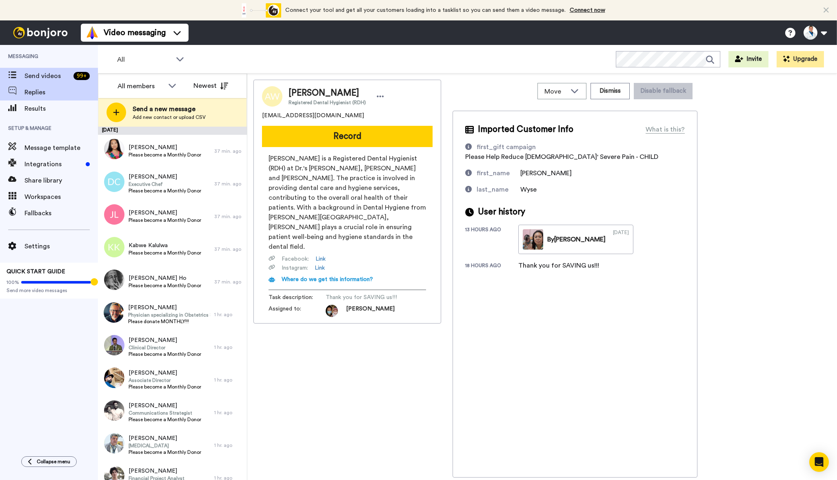
click at [42, 93] on span "Replies" at bounding box center [60, 92] width 73 height 10
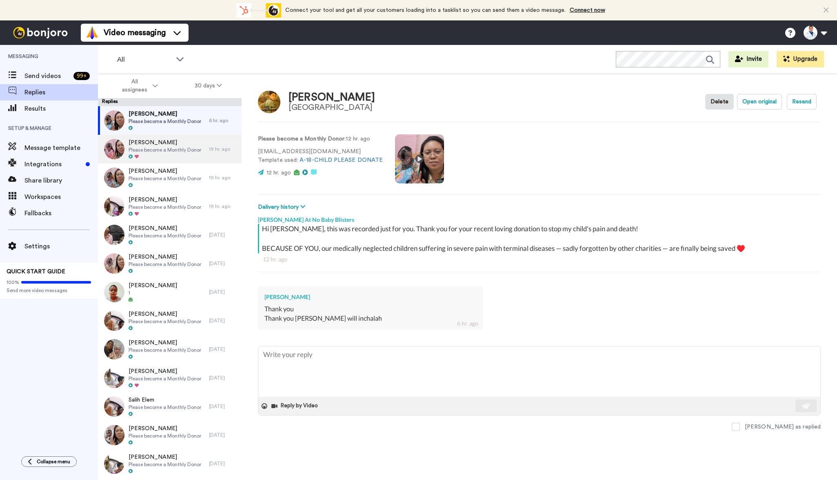
click at [188, 159] on div at bounding box center [165, 157] width 73 height 6
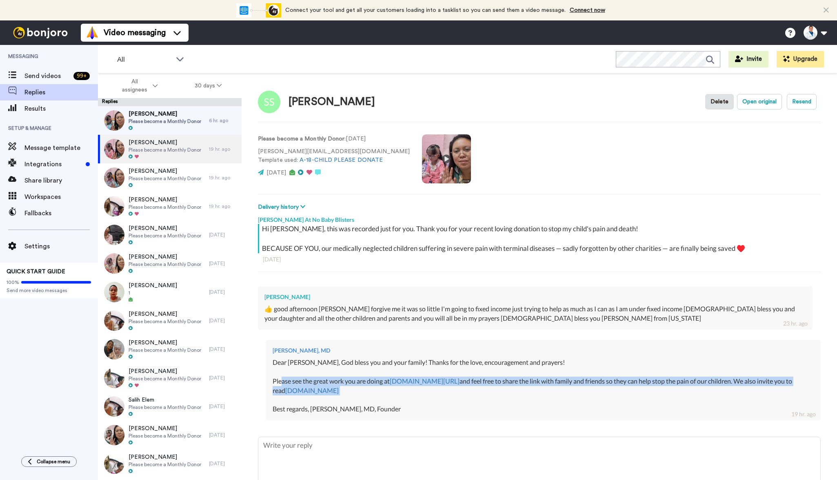
drag, startPoint x: 407, startPoint y: 400, endPoint x: 328, endPoint y: 391, distance: 79.2
click at [281, 380] on div "Dear Samuel, God bless you and your family! Thanks for the love, encouragement …" at bounding box center [544, 386] width 542 height 56
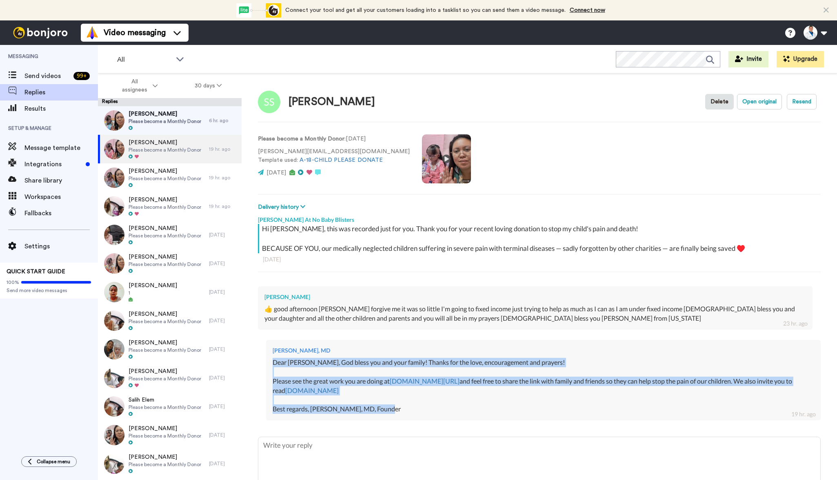
drag, startPoint x: 396, startPoint y: 409, endPoint x: 272, endPoint y: 362, distance: 132.8
click at [270, 362] on div "Dr. Aaron Tabor, MD Dear Samuel, God bless you and your family! Thanks for the …" at bounding box center [543, 380] width 555 height 80
copy div "Dear Samuel, God bless you and your family! Thanks for the love, encouragement …"
click at [181, 127] on div at bounding box center [165, 128] width 73 height 6
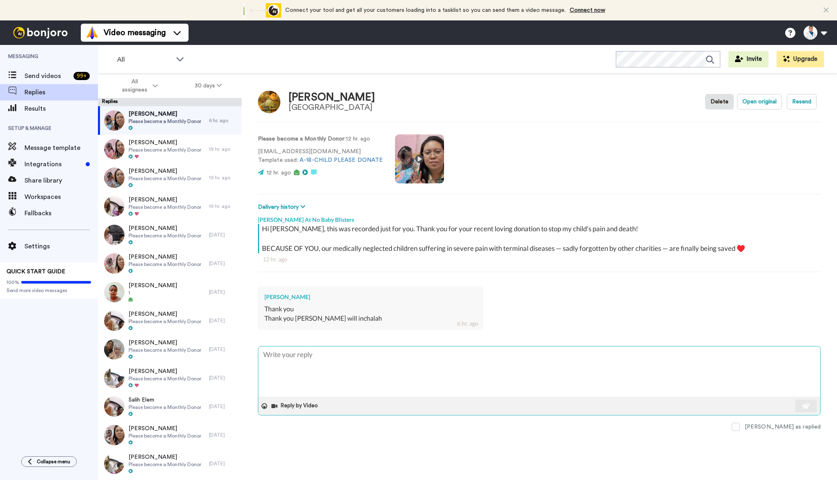
click at [313, 362] on textarea at bounding box center [539, 371] width 562 height 50
paste textarea "Dear Samuel, God bless you and your family! Thanks for the love, encouragement …"
type textarea "x"
type textarea "Dear Samuel, God bless you and your family! Thanks for the love, encouragement …"
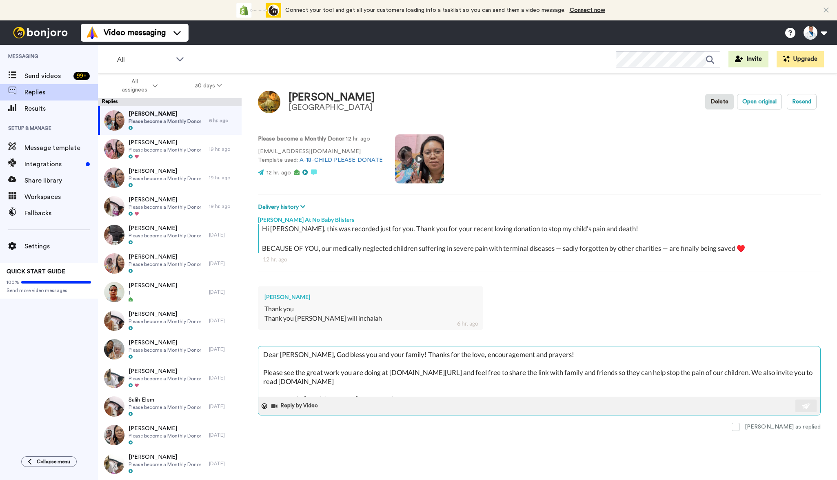
scroll to position [5, 0]
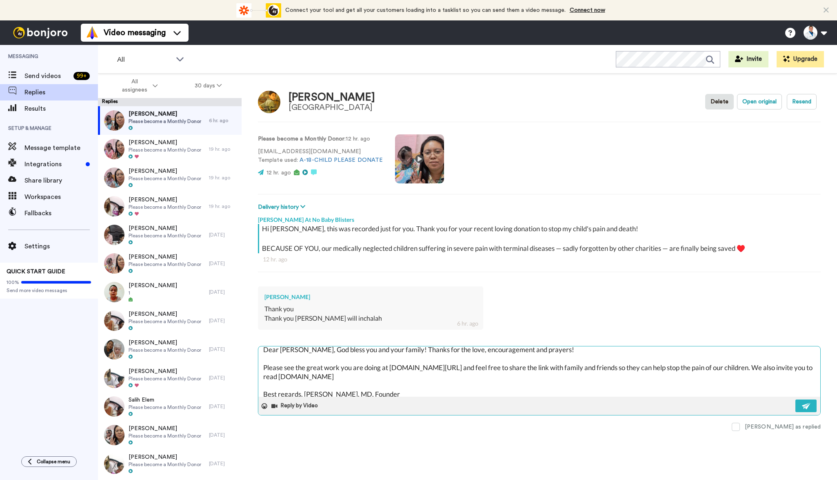
click at [291, 351] on textarea "Dear Samuel, God bless you and your family! Thanks for the love, encouragement …" at bounding box center [539, 371] width 562 height 50
type textarea "x"
type textarea "Dear M, God bless you and your family! Thanks for the love, encouragement and p…"
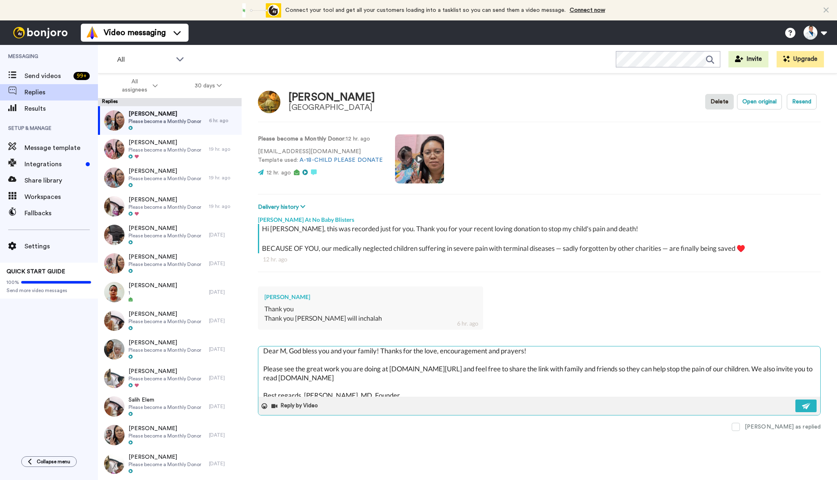
type textarea "x"
type textarea "Dear Mi, God bless you and your family! Thanks for the love, encouragement and …"
type textarea "x"
type textarea "Dear Miz, God bless you and your family! Thanks for the love, encouragement and…"
type textarea "x"
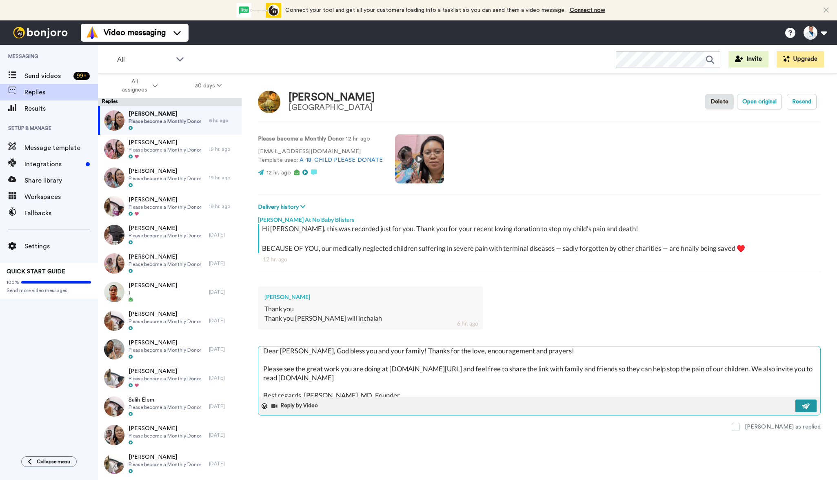
type textarea "Dear Mizi, God bless you and your family! Thanks for the love, encouragement an…"
click at [811, 404] on button at bounding box center [806, 405] width 21 height 13
type textarea "x"
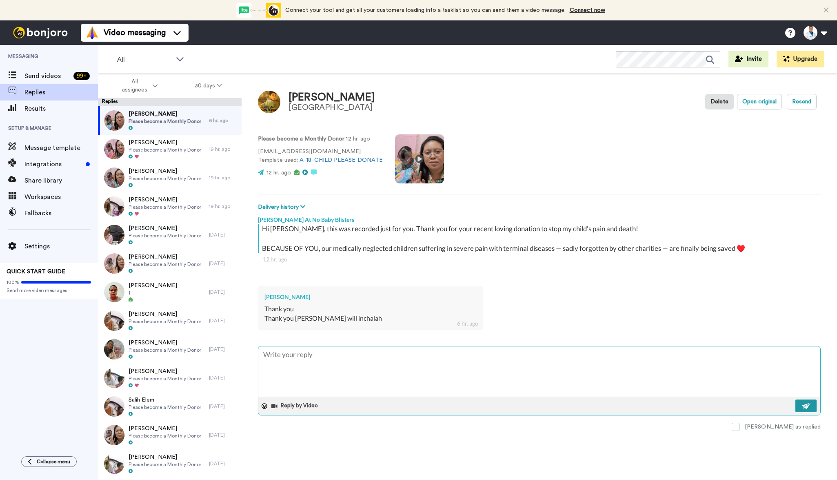
scroll to position [0, 0]
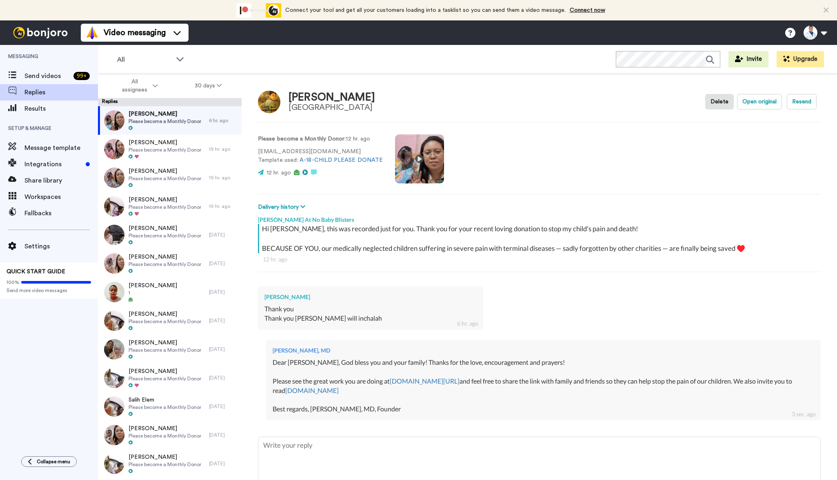
type textarea "x"
